Goal: Check status: Check status

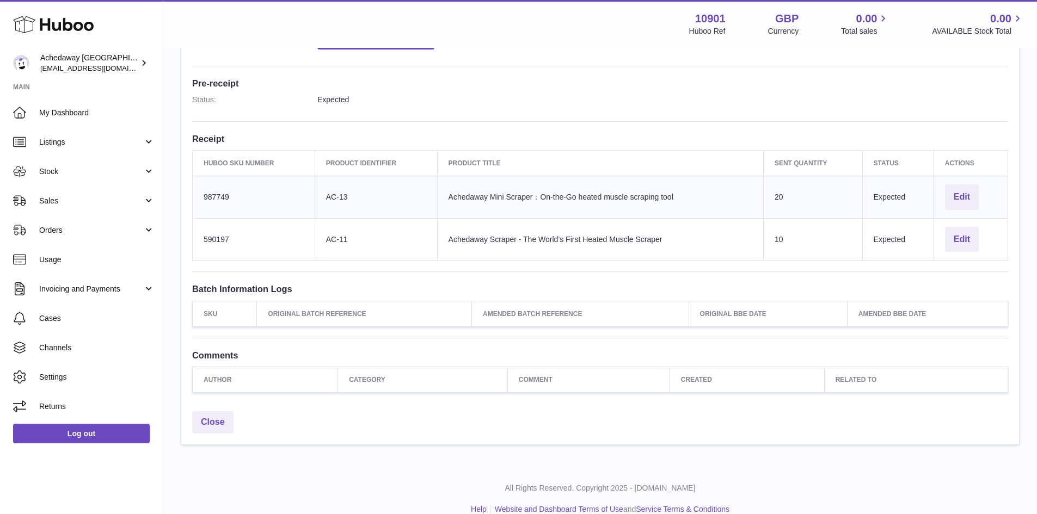
scroll to position [272, 0]
click at [97, 159] on link "Stock" at bounding box center [81, 171] width 163 height 29
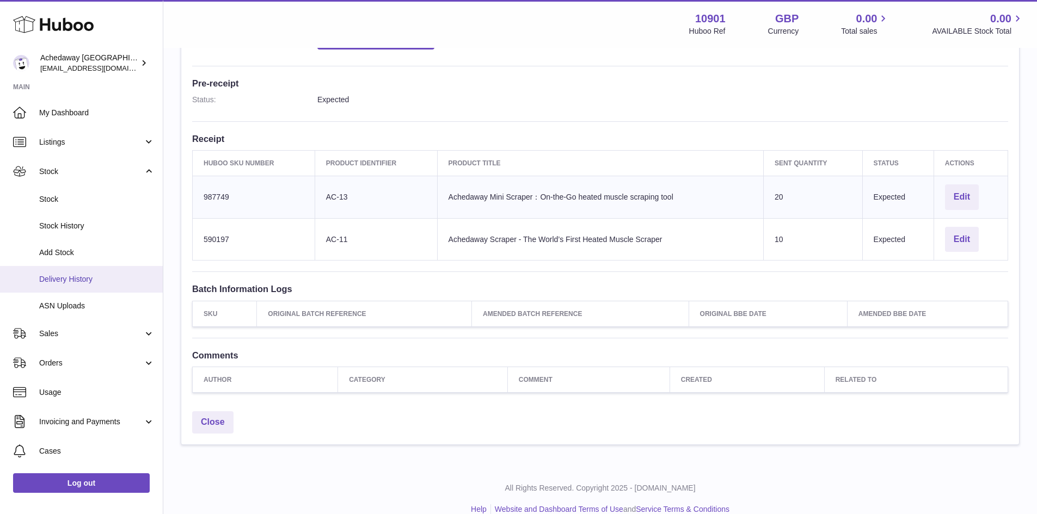
click at [80, 279] on span "Delivery History" at bounding box center [96, 279] width 115 height 10
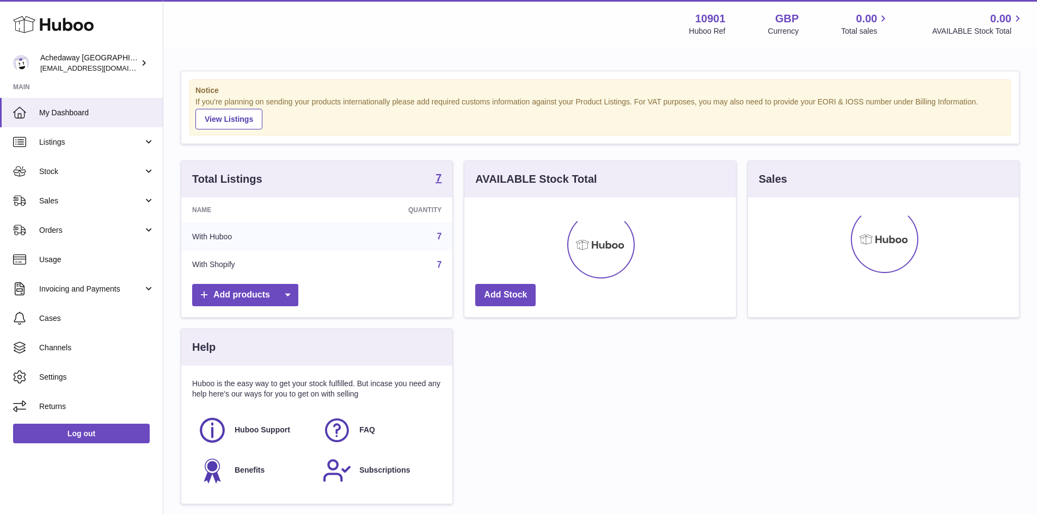
click at [82, 174] on span "Stock" at bounding box center [91, 172] width 104 height 10
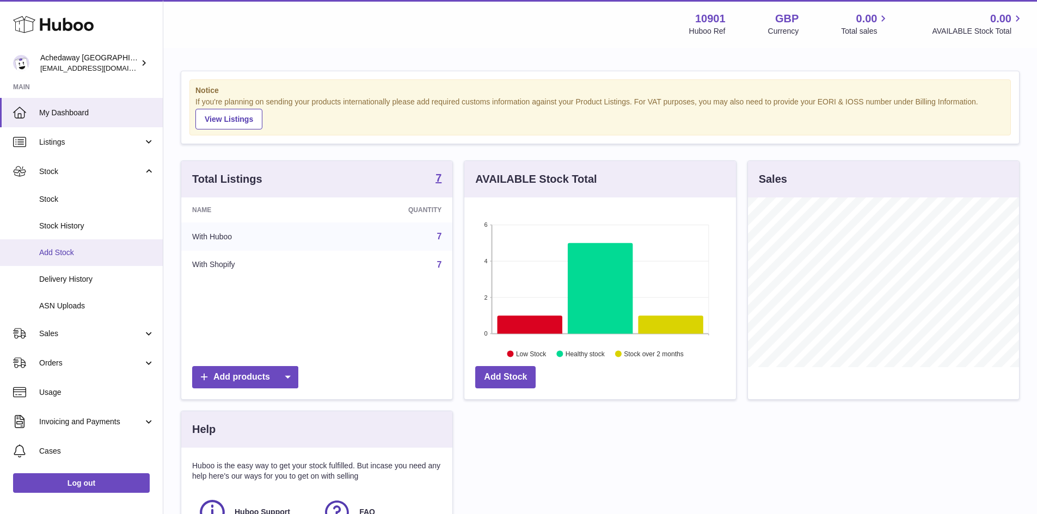
scroll to position [170, 272]
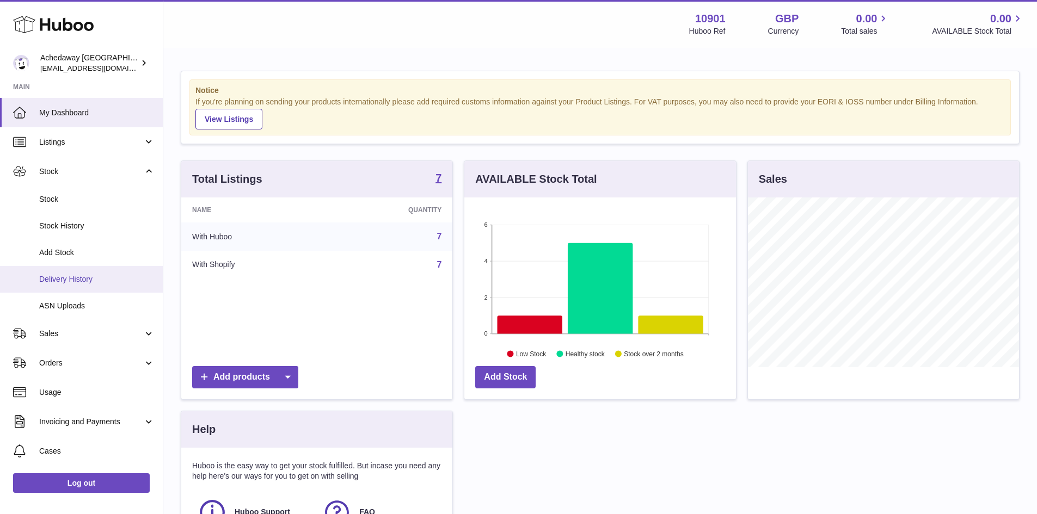
click at [72, 275] on span "Delivery History" at bounding box center [96, 279] width 115 height 10
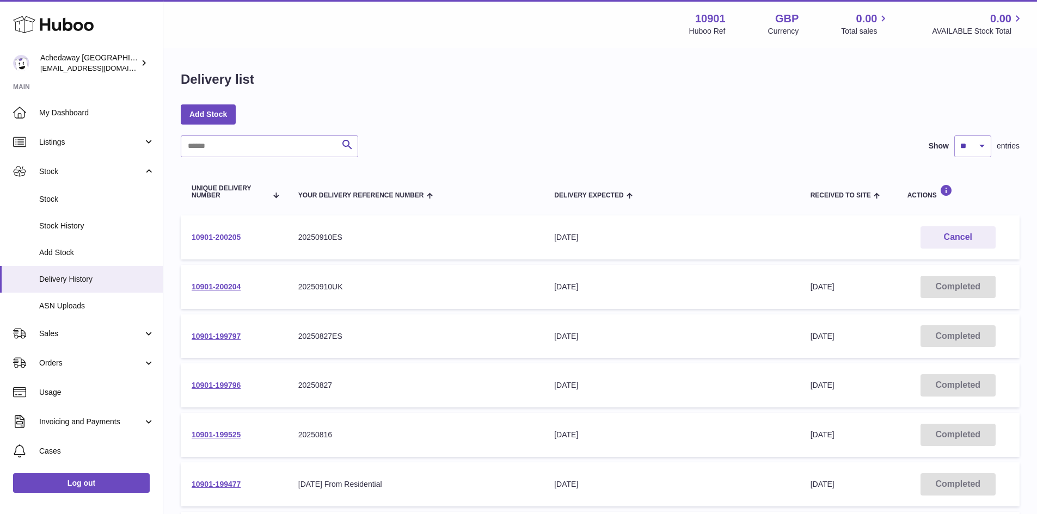
click at [220, 235] on link "10901-200205" at bounding box center [216, 237] width 49 height 9
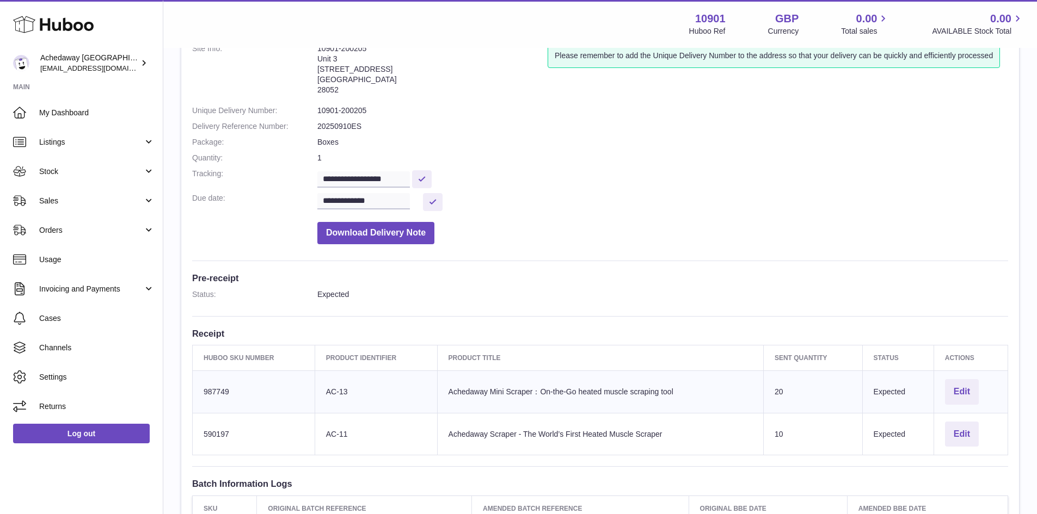
scroll to position [272, 0]
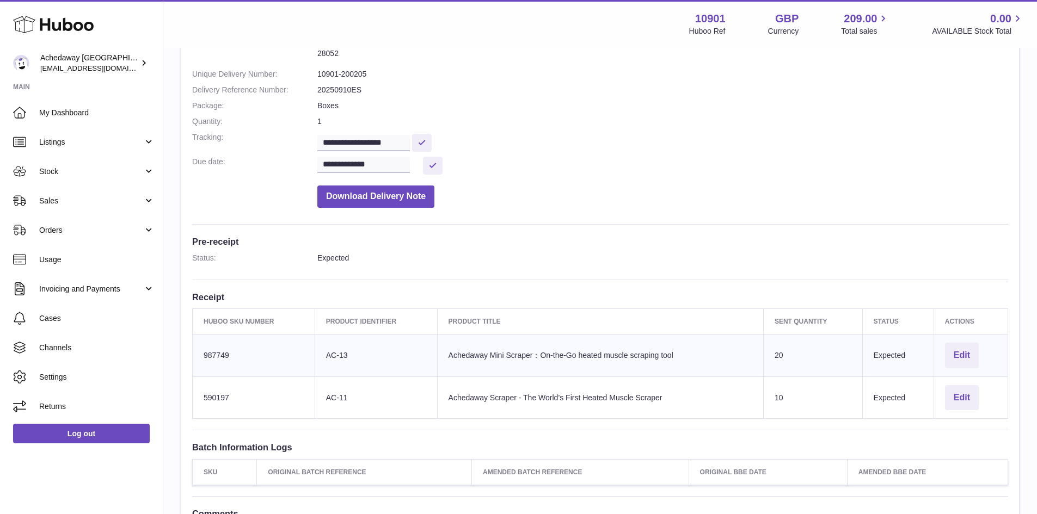
scroll to position [218, 0]
